Goal: Transaction & Acquisition: Purchase product/service

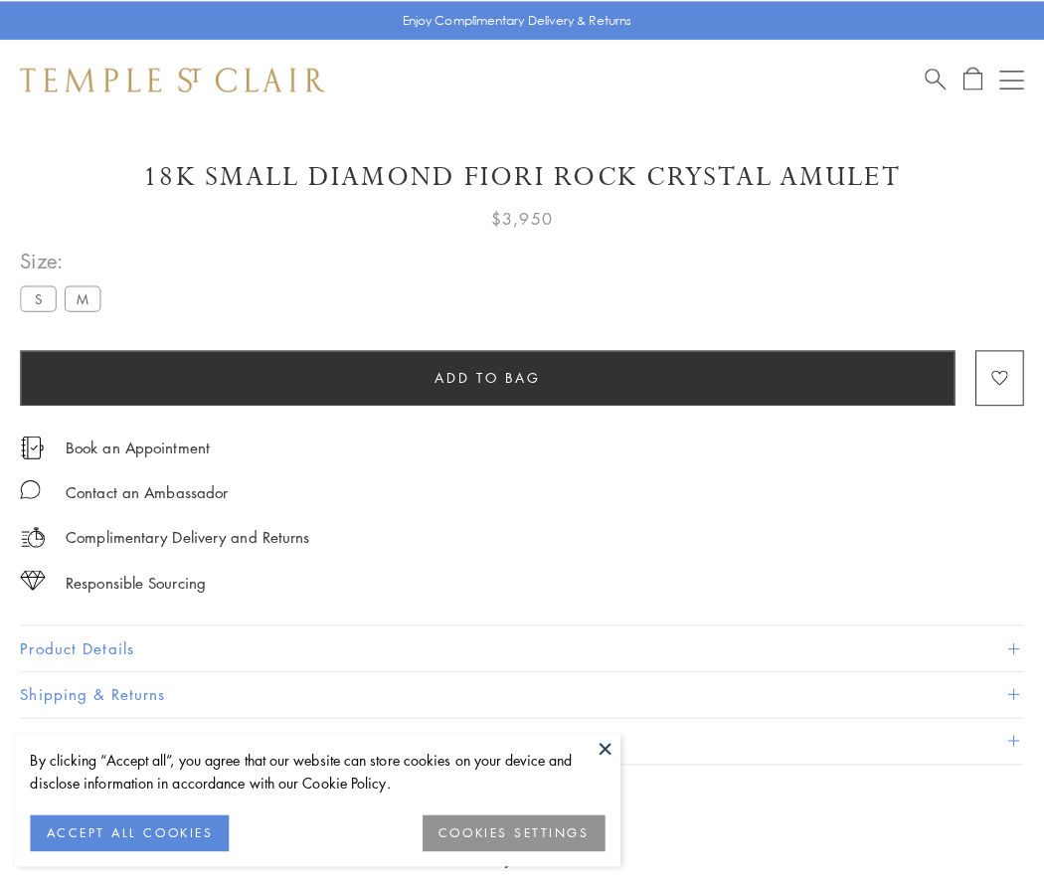
scroll to position [117, 0]
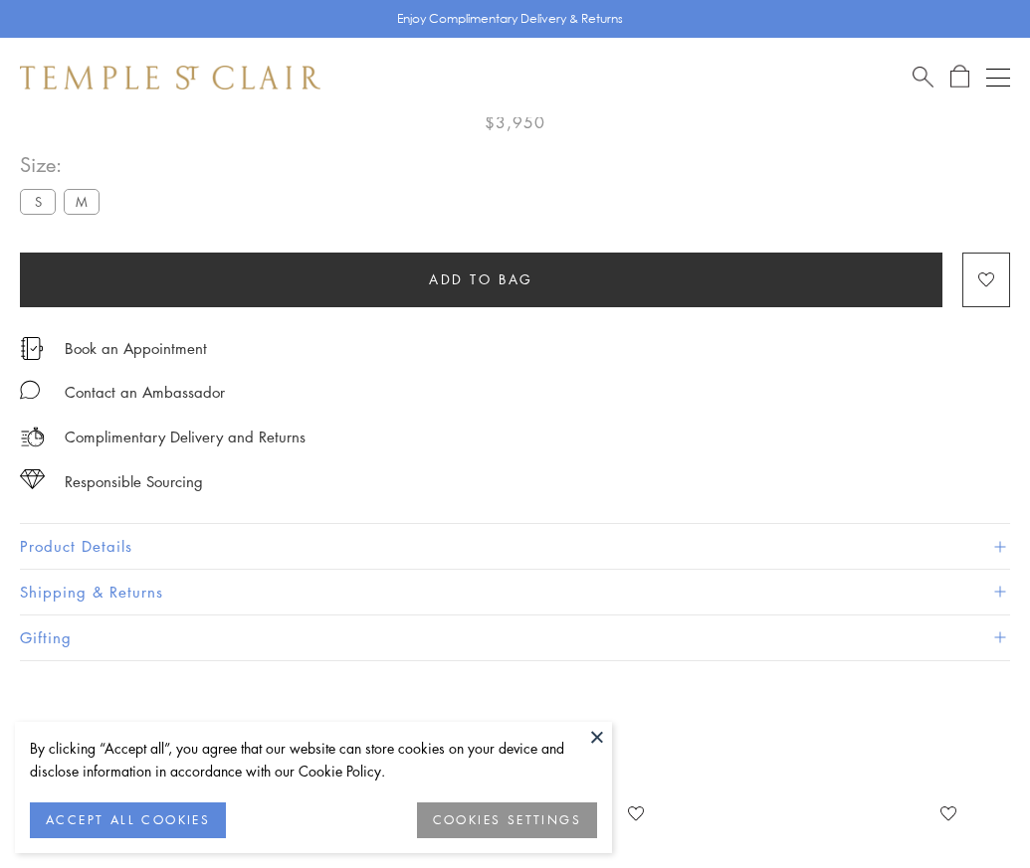
click at [480, 279] on span "Add to bag" at bounding box center [481, 280] width 104 height 22
